Goal: Transaction & Acquisition: Purchase product/service

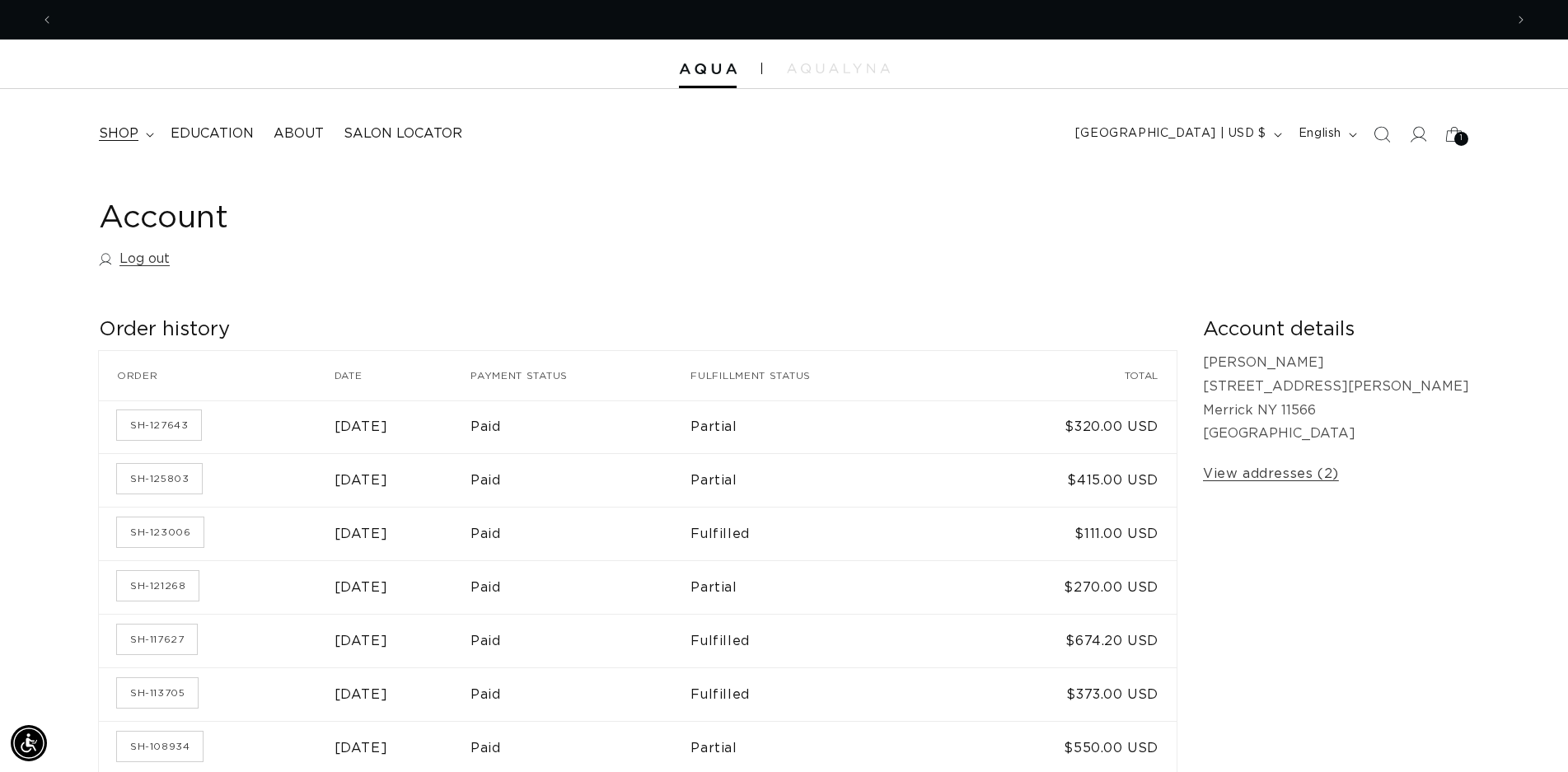
scroll to position [0, 1451]
click at [146, 142] on summary "shop" at bounding box center [125, 134] width 72 height 37
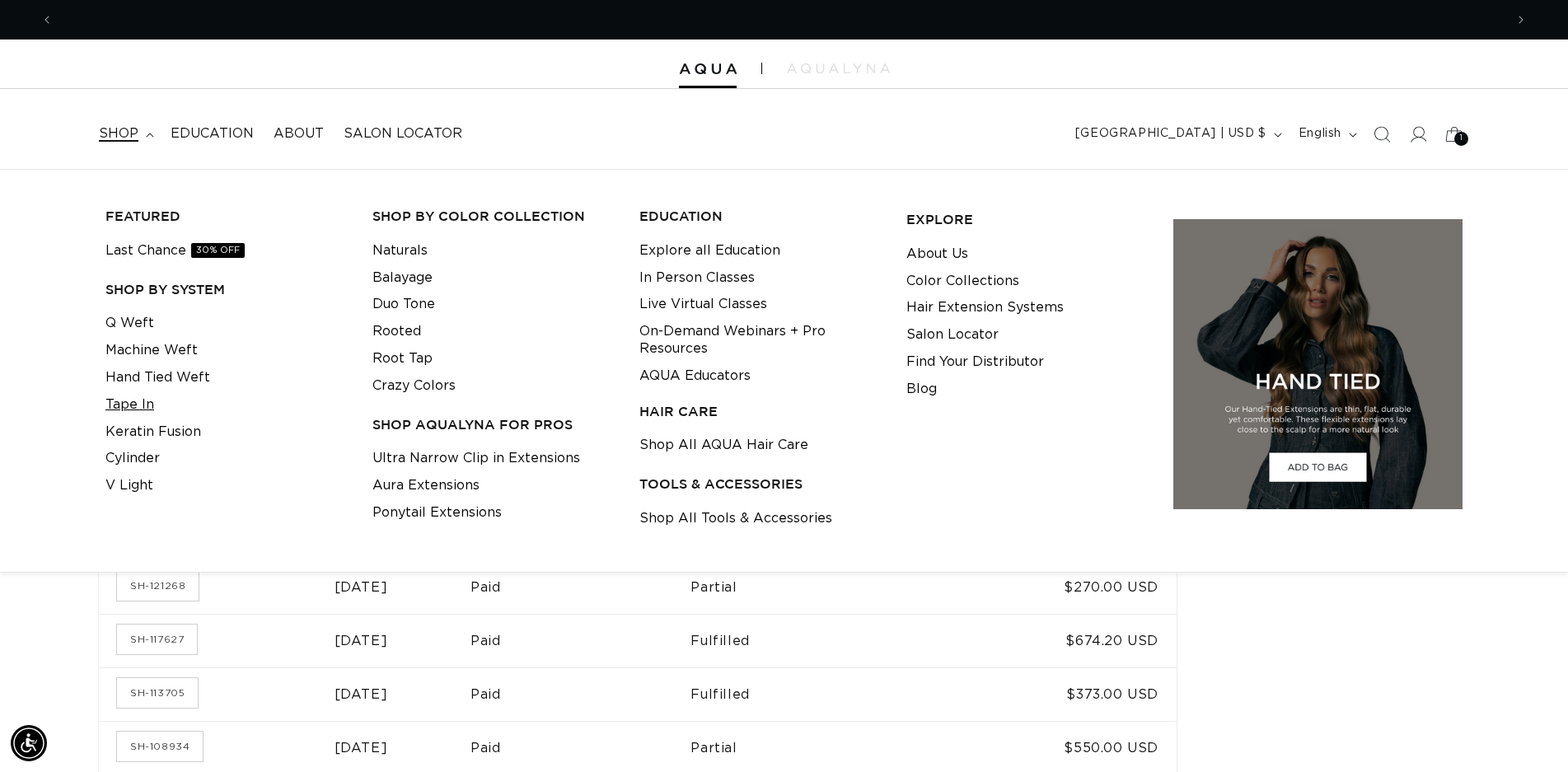
scroll to position [0, 2903]
click at [121, 331] on link "Q Weft" at bounding box center [129, 324] width 49 height 27
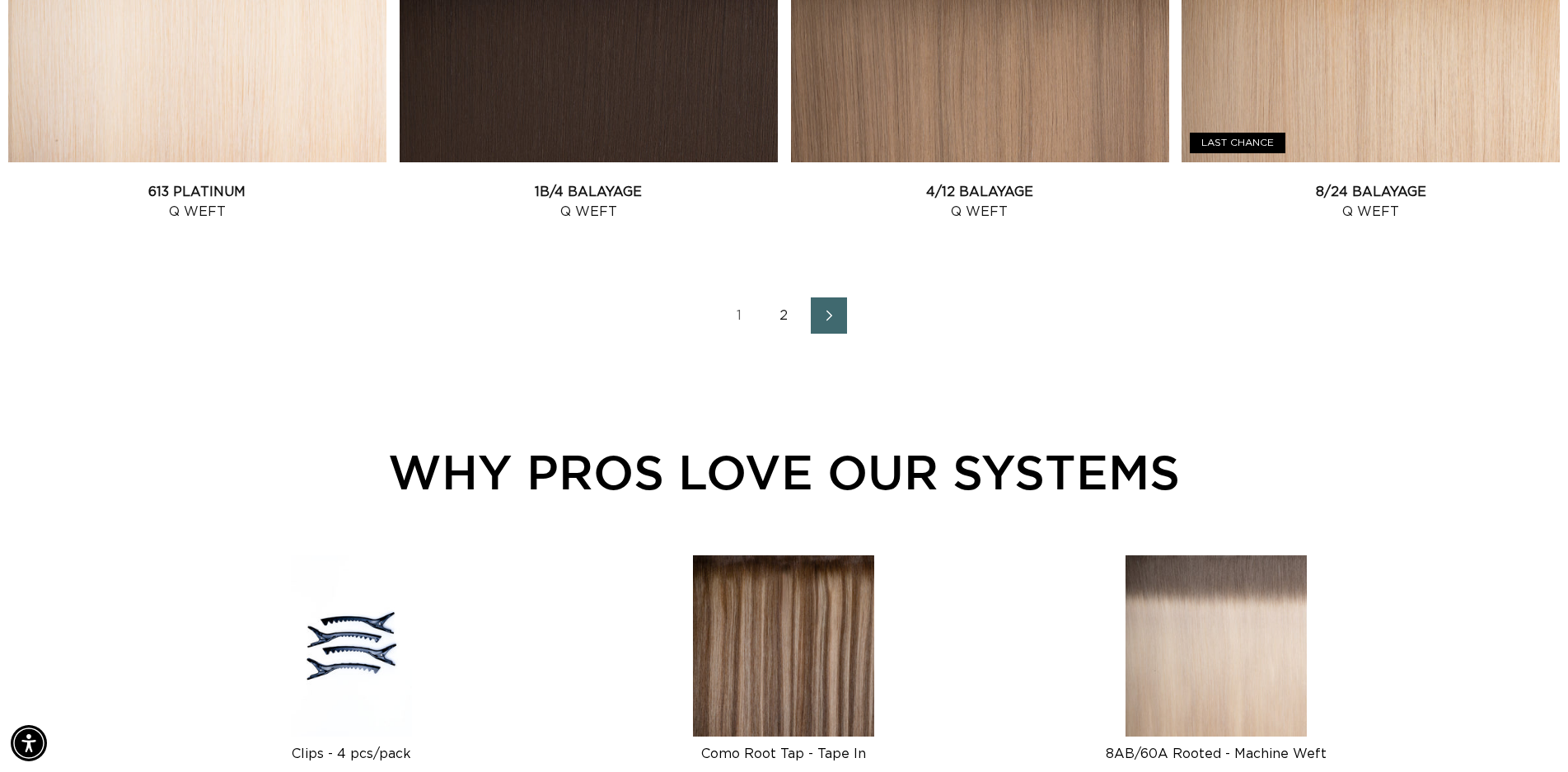
scroll to position [0, 1451]
click at [833, 313] on icon "Next page" at bounding box center [830, 316] width 21 height 12
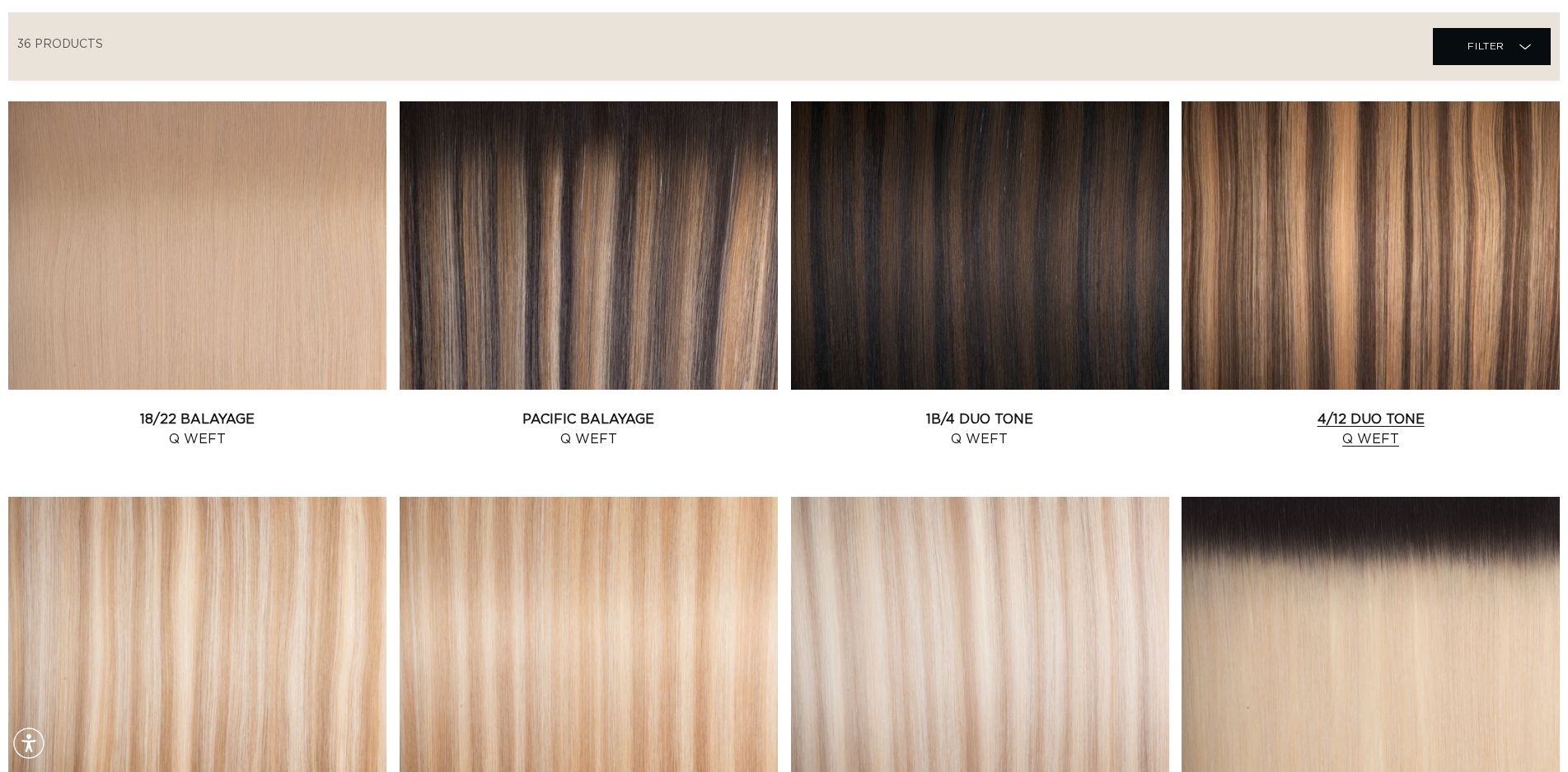
click at [1343, 409] on link "4/12 Duo Tone Q Weft" at bounding box center [1371, 429] width 378 height 40
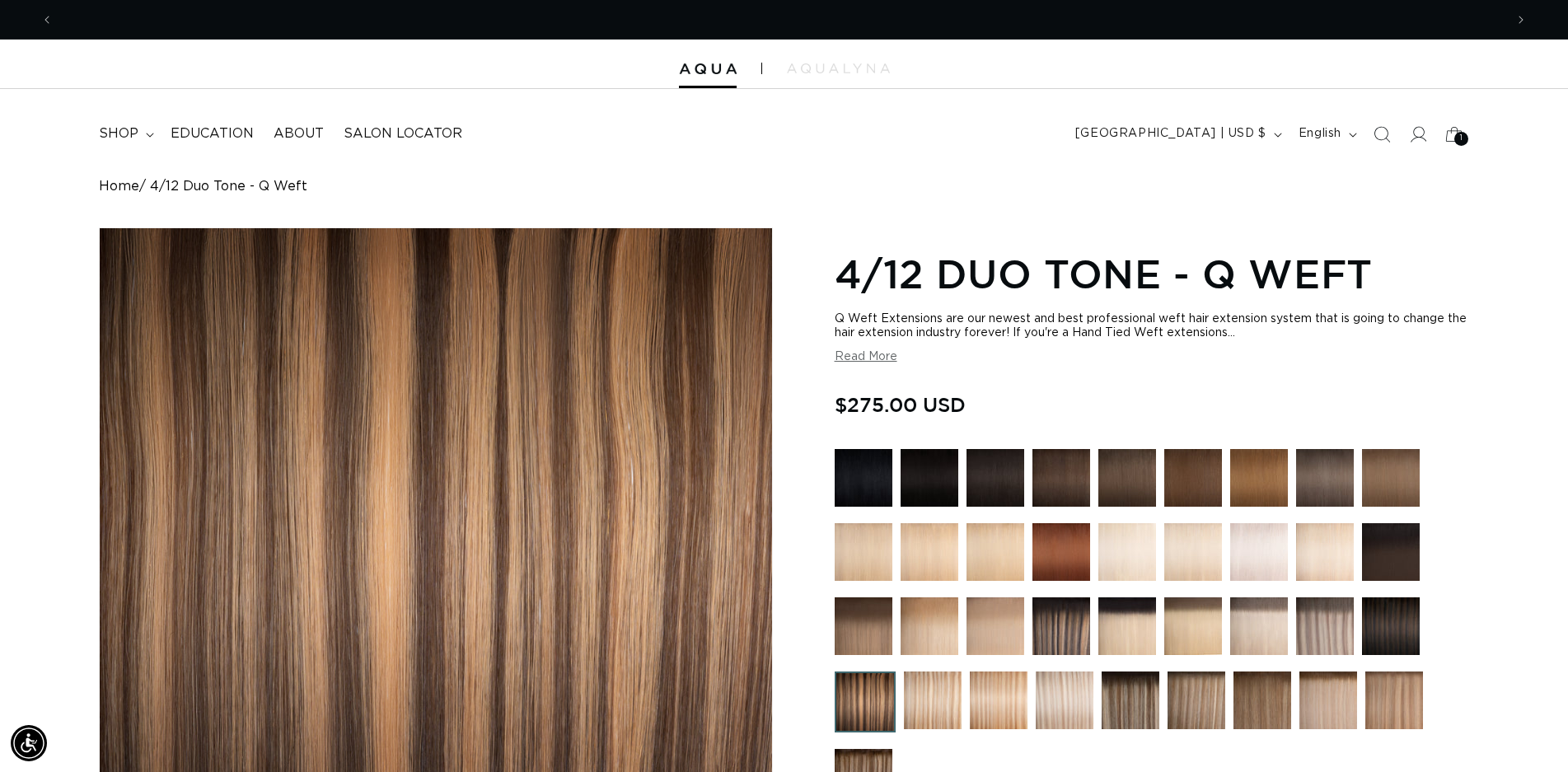
scroll to position [0, 1451]
